Goal: Contribute content: Contribute content

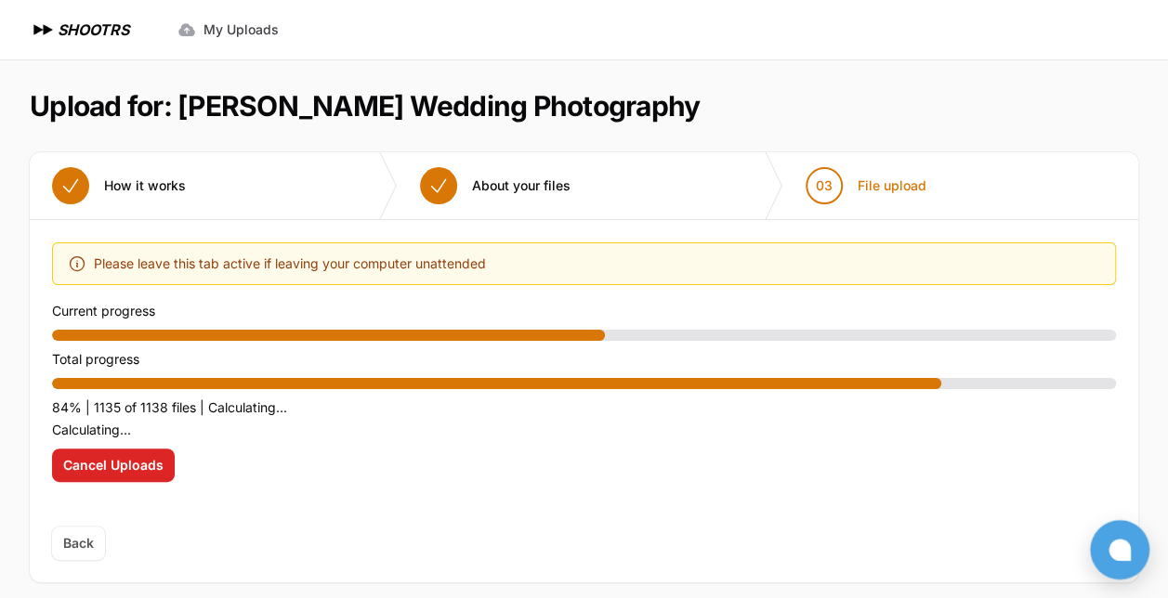
click at [394, 435] on p "Calculating..." at bounding box center [584, 430] width 1064 height 22
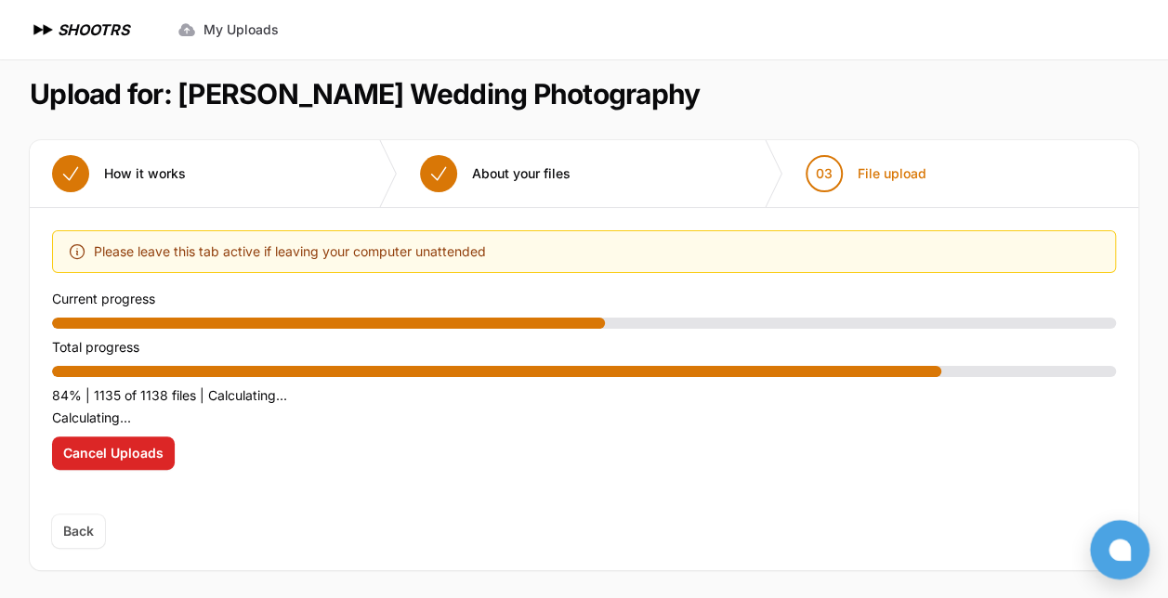
scroll to position [13, 0]
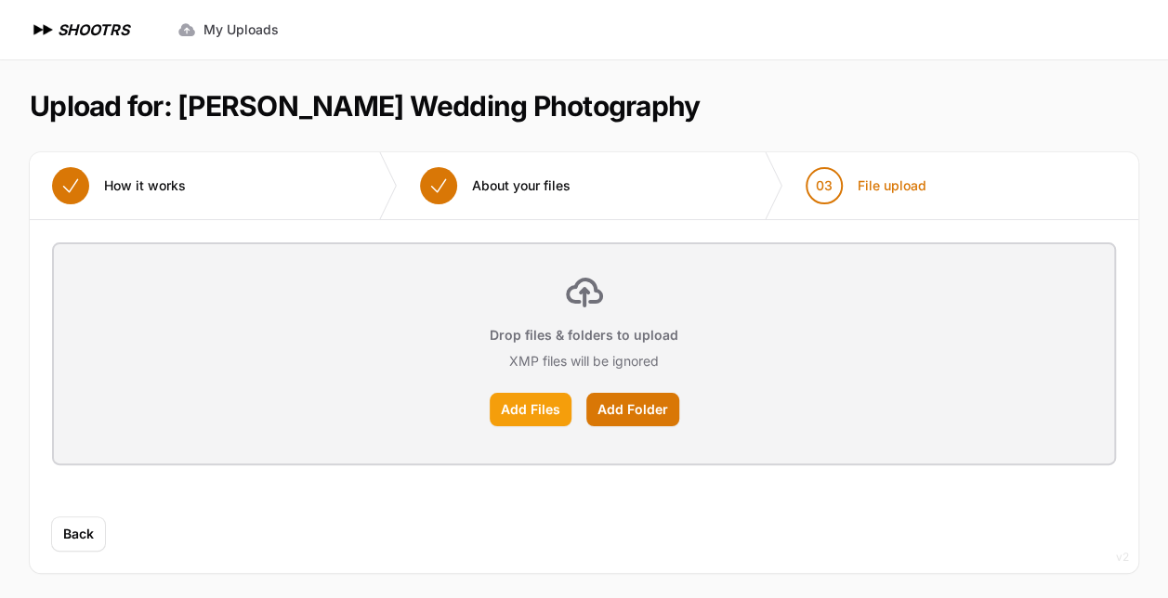
scroll to position [4, 0]
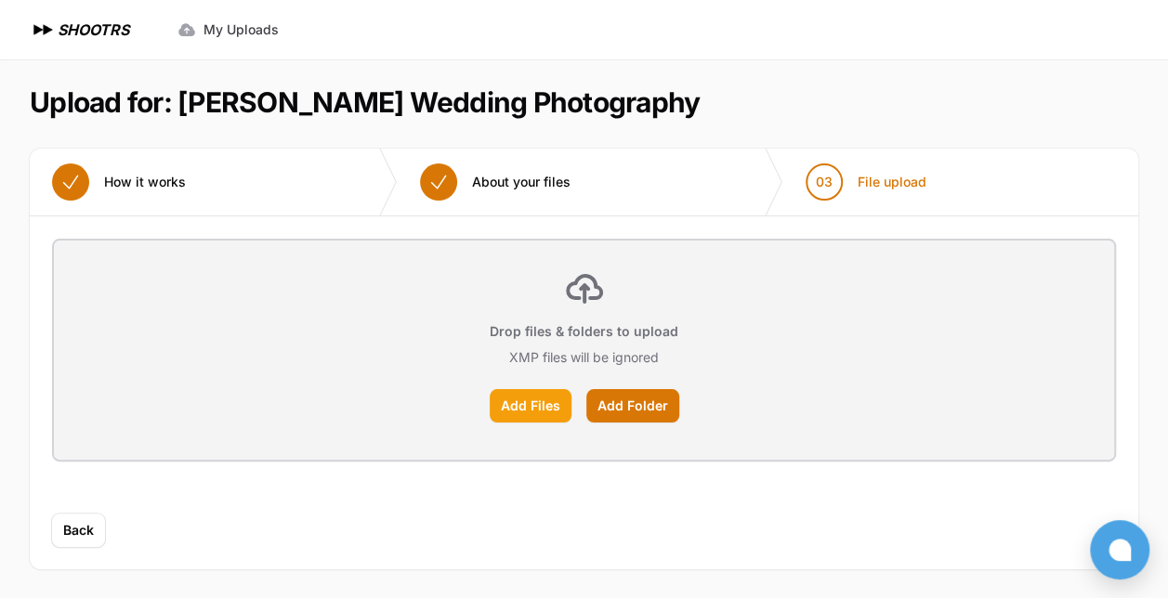
click at [520, 409] on label "Add Files" at bounding box center [531, 405] width 82 height 33
click at [0, 0] on input "Add Files" at bounding box center [0, 0] width 0 height 0
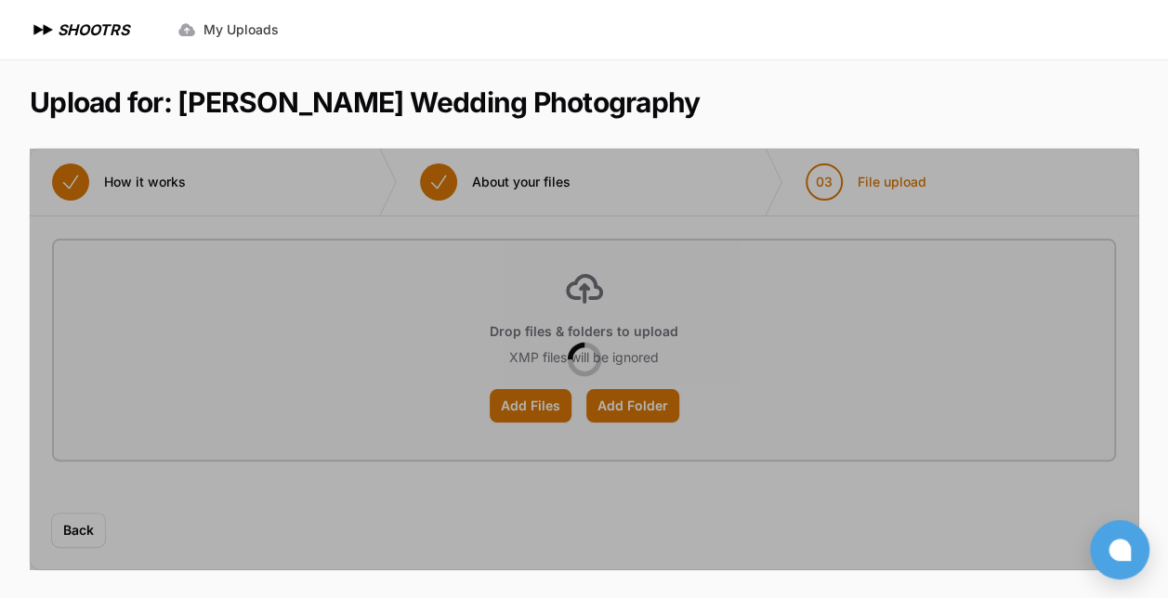
scroll to position [0, 0]
